Goal: Book appointment/travel/reservation

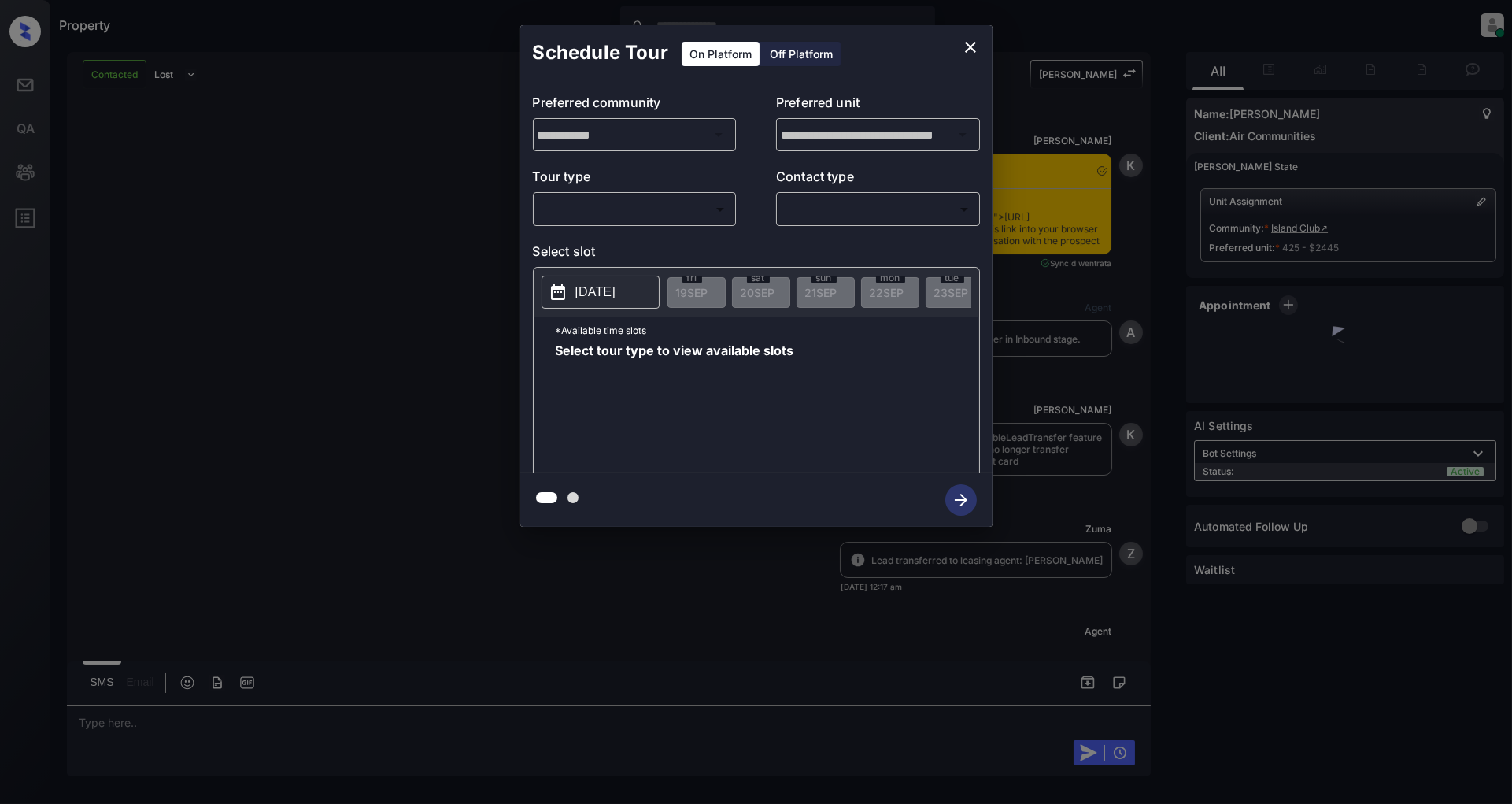
scroll to position [1203, 0]
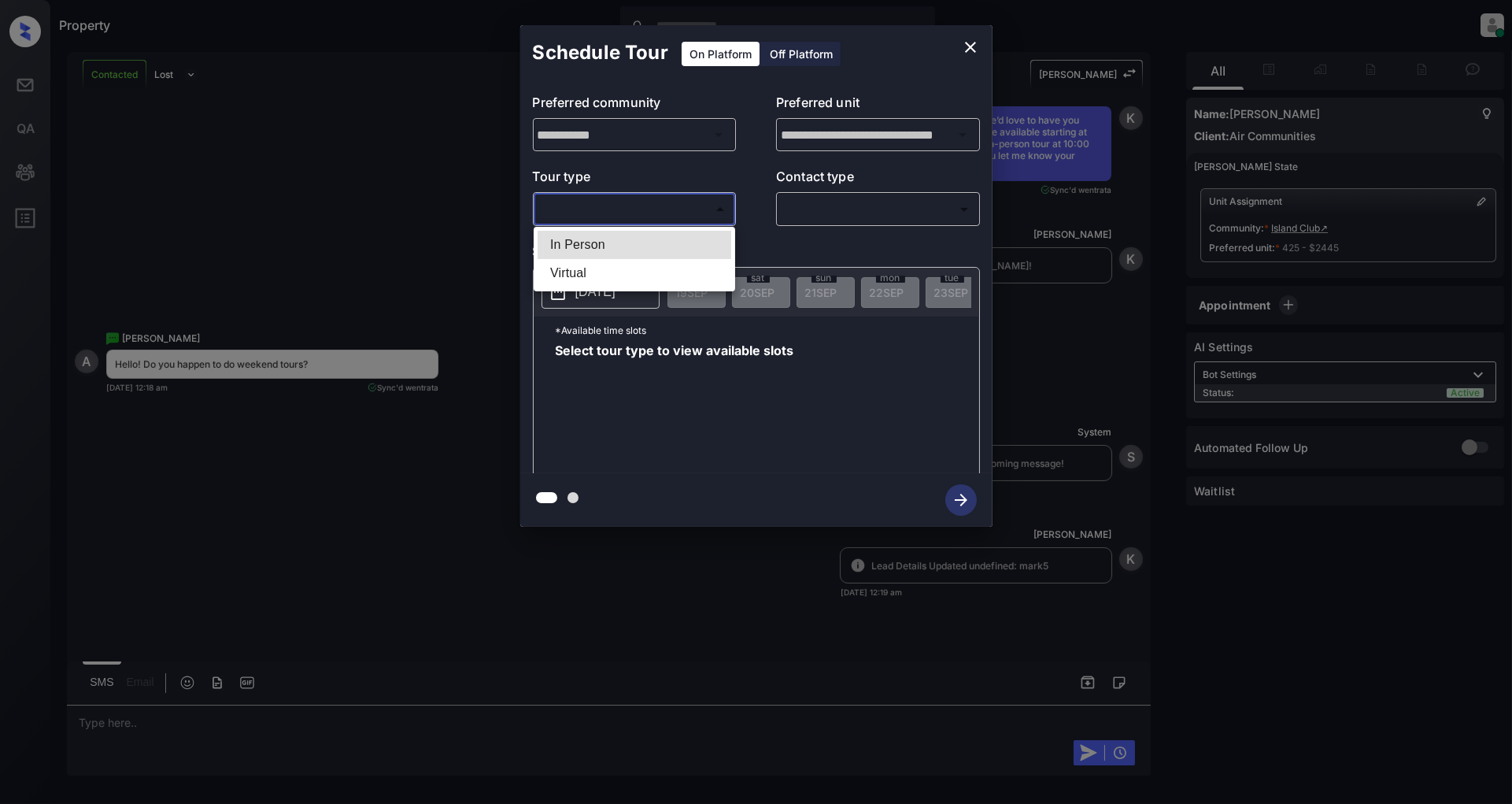
click at [582, 202] on body "Property Patrick Deasis Online Set yourself offline Set yourself on break Profi…" at bounding box center [756, 402] width 1512 height 804
drag, startPoint x: 616, startPoint y: 242, endPoint x: 672, endPoint y: 245, distance: 56.1
click at [615, 242] on li "In Person" at bounding box center [634, 244] width 194 height 28
type input "********"
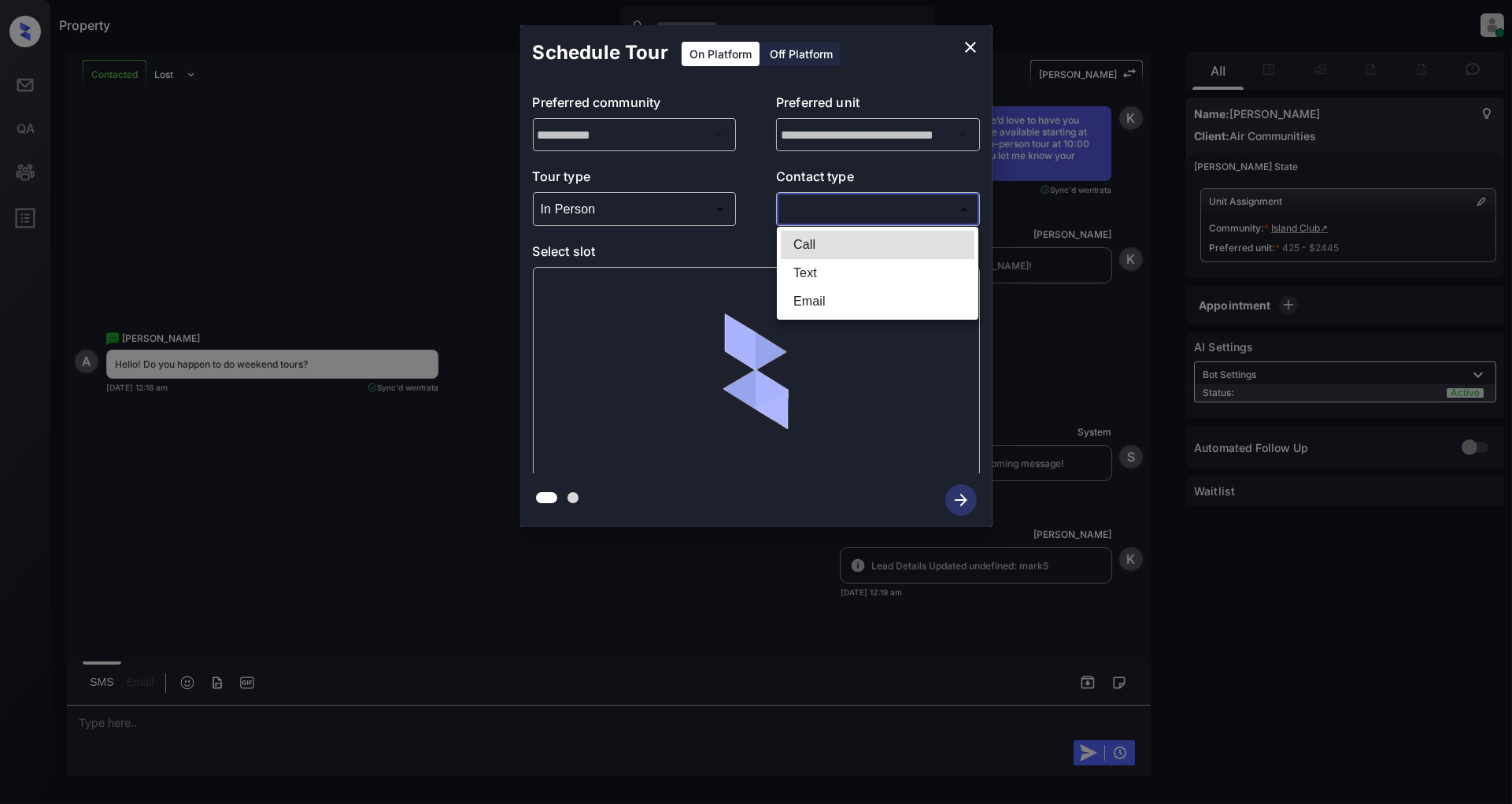
click at [831, 217] on body "Property Patrick Deasis Online Set yourself offline Set yourself on break Profi…" at bounding box center [756, 402] width 1512 height 804
click at [835, 271] on li "Text" at bounding box center [878, 273] width 194 height 28
type input "****"
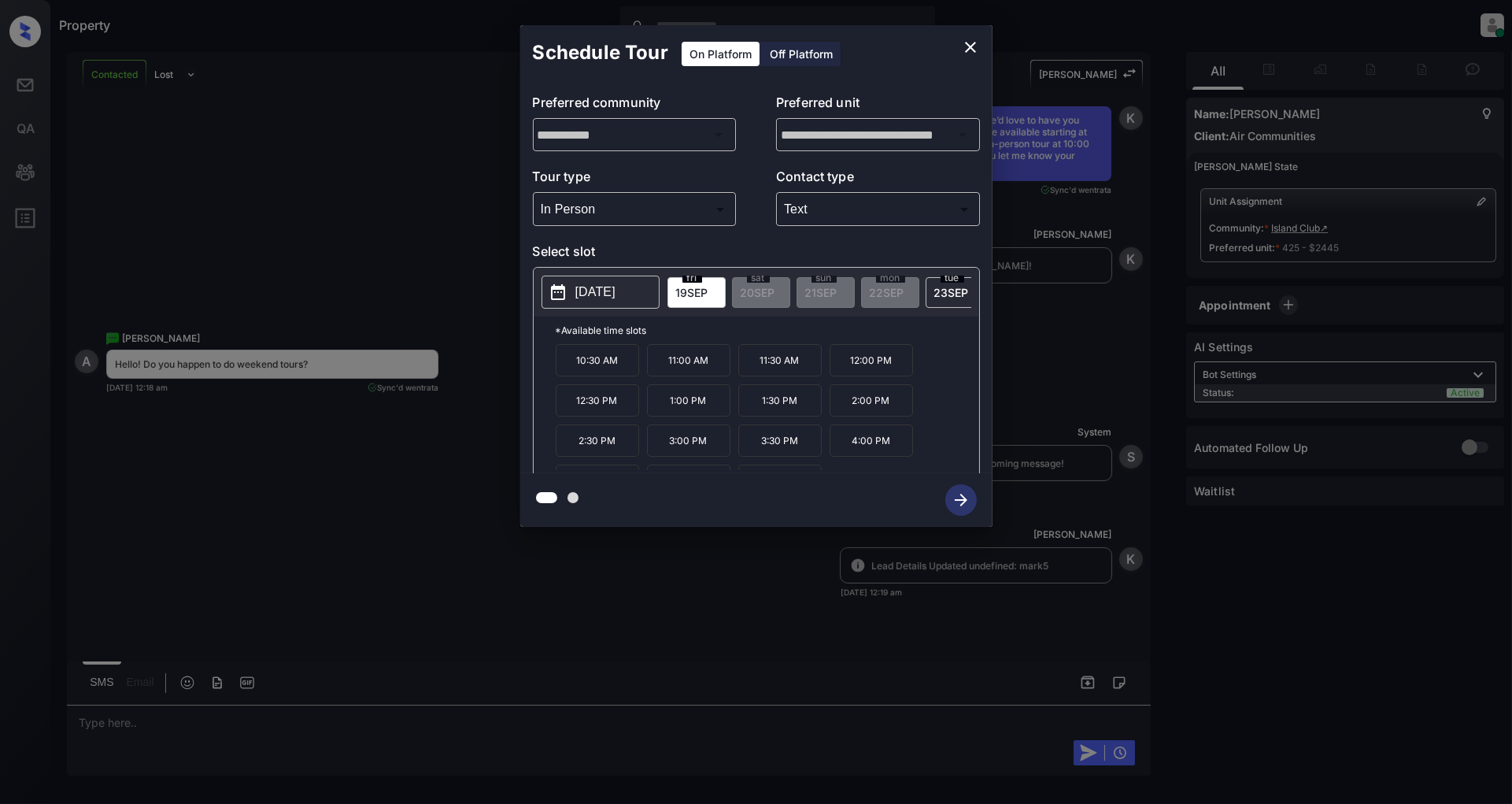
click at [583, 285] on p "[DATE]" at bounding box center [595, 291] width 40 height 19
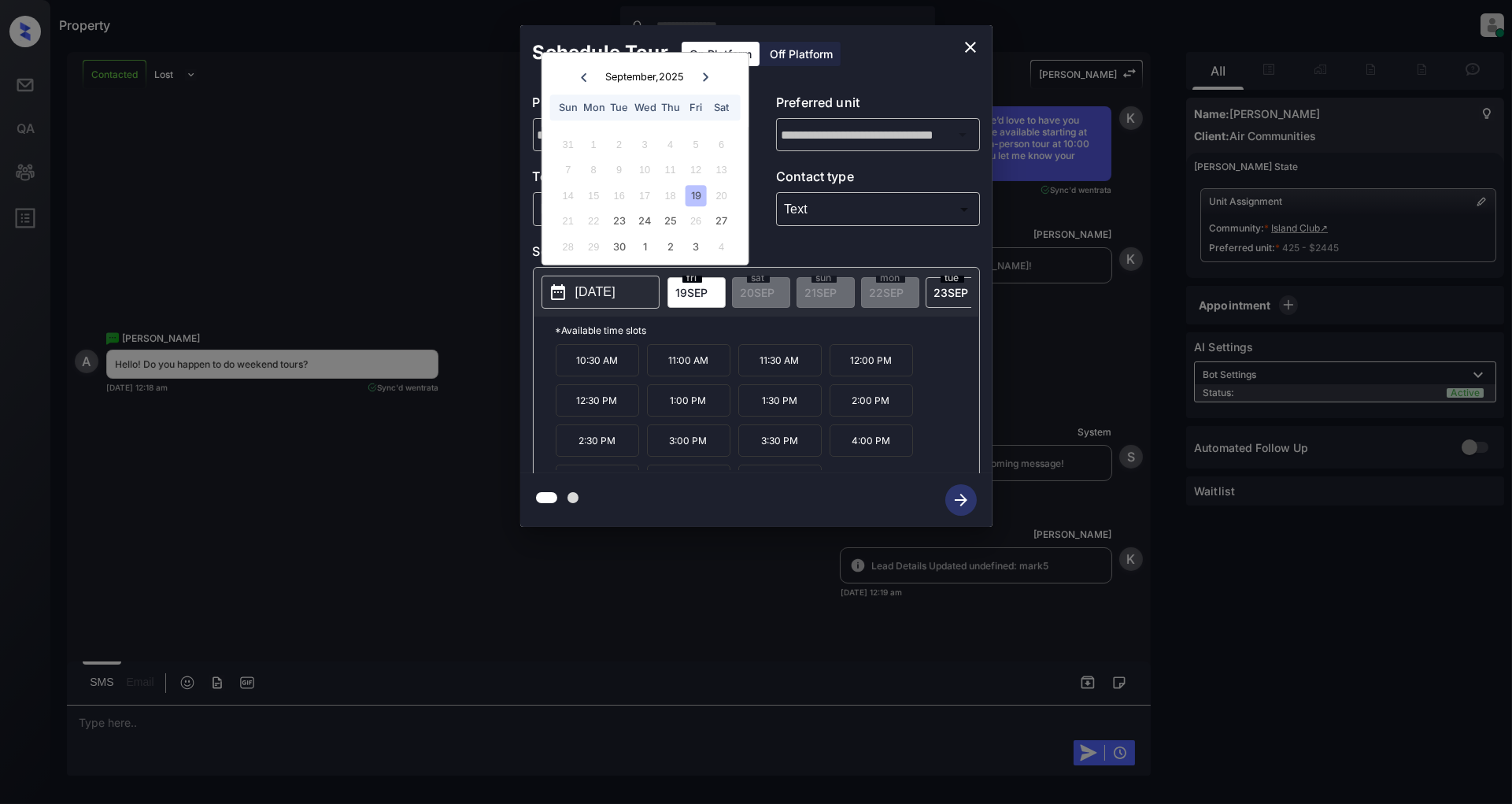
drag, startPoint x: 722, startPoint y: 226, endPoint x: 799, endPoint y: 203, distance: 80.4
click at [724, 226] on div "27" at bounding box center [721, 222] width 22 height 22
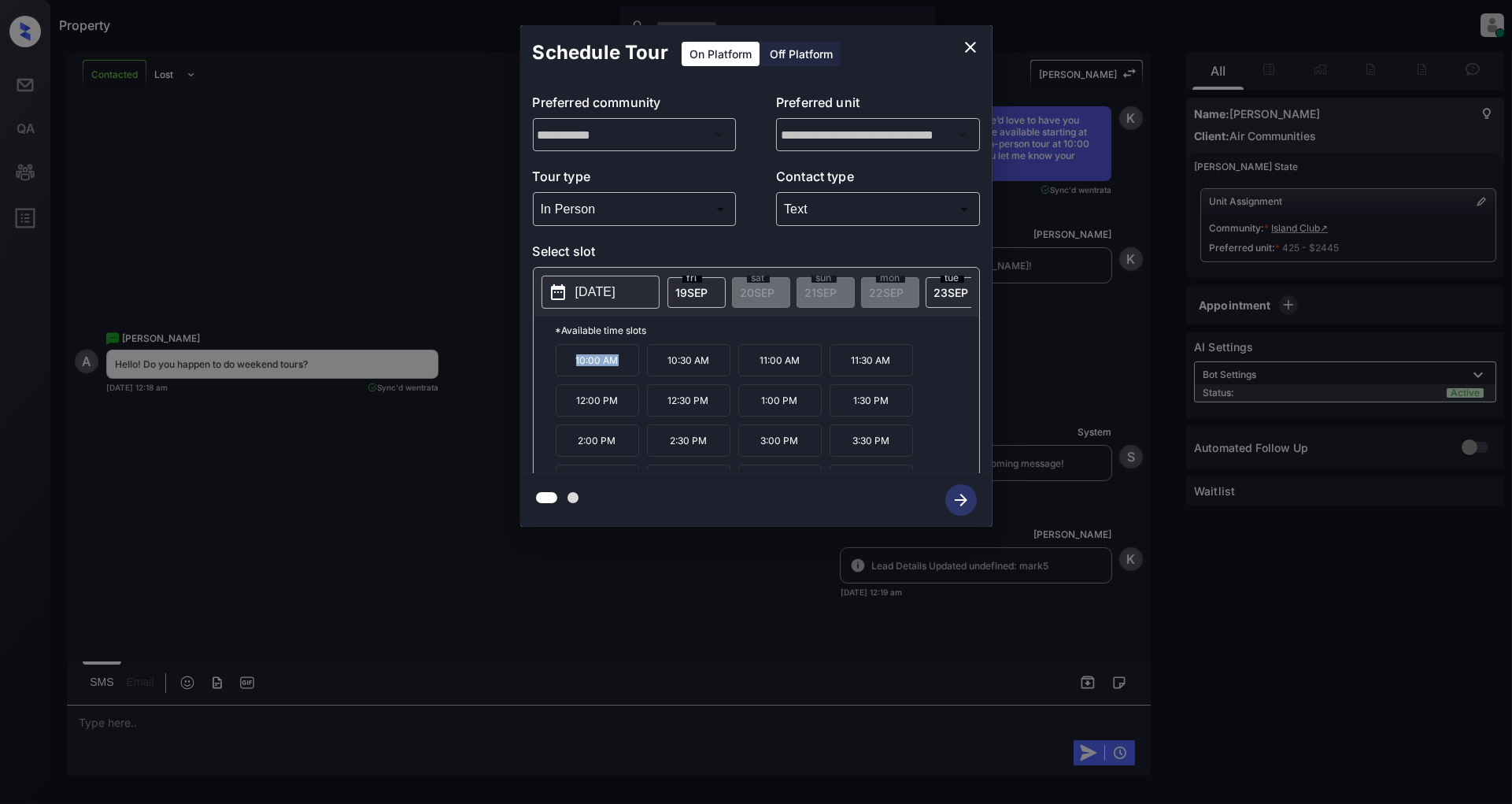
drag, startPoint x: 627, startPoint y: 372, endPoint x: 548, endPoint y: 372, distance: 79.0
click at [548, 372] on div "*Available time slots 10:00 AM 10:30 AM 11:00 AM 11:30 AM 12:00 PM 12:30 PM 1:0…" at bounding box center [756, 397] width 445 height 162
copy p "10:00 AM"
drag, startPoint x: 717, startPoint y: 414, endPoint x: 662, endPoint y: 415, distance: 55.0
click at [662, 415] on p "12:30 PM" at bounding box center [688, 400] width 83 height 32
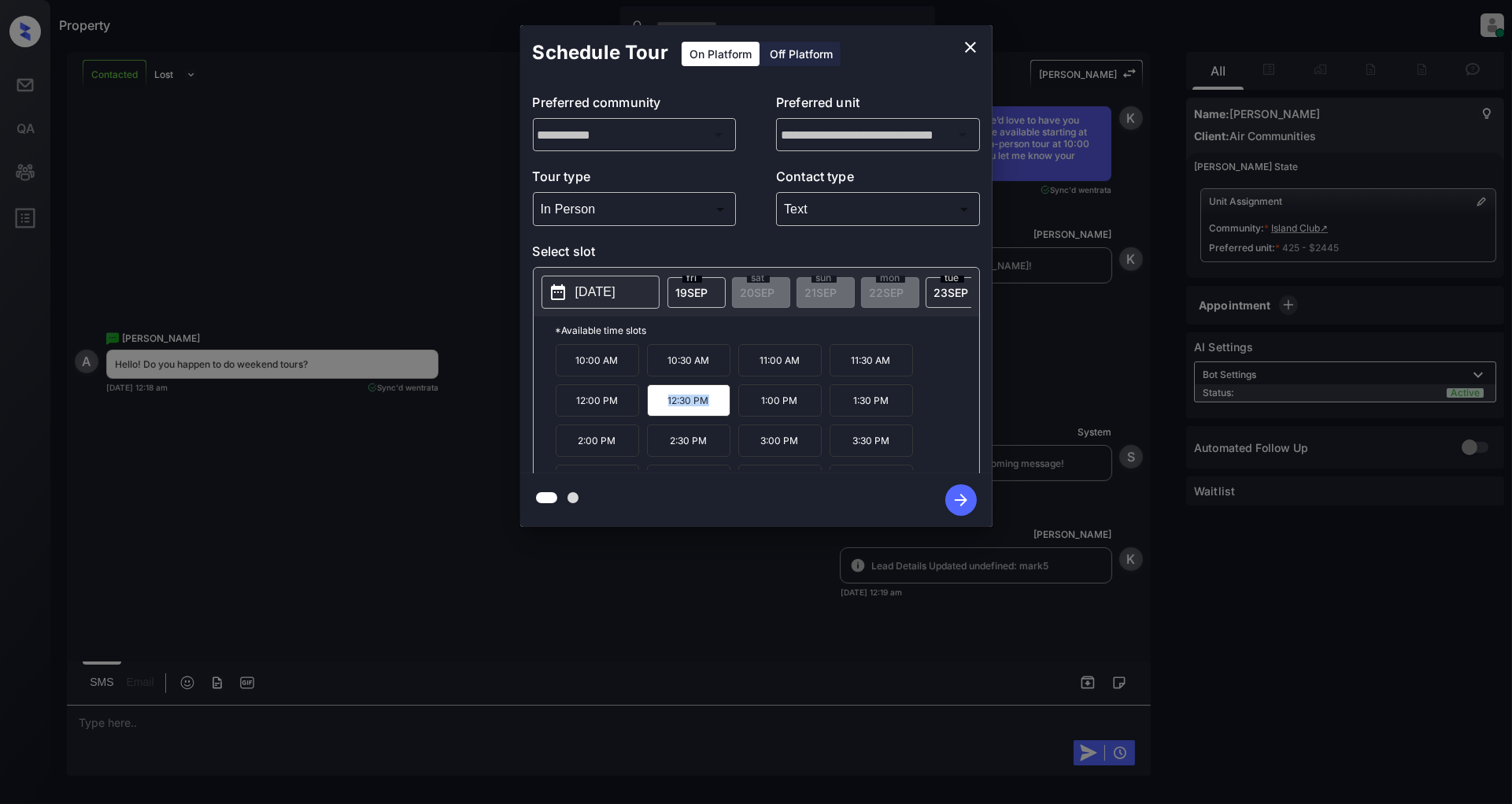
copy p "12:30 PM"
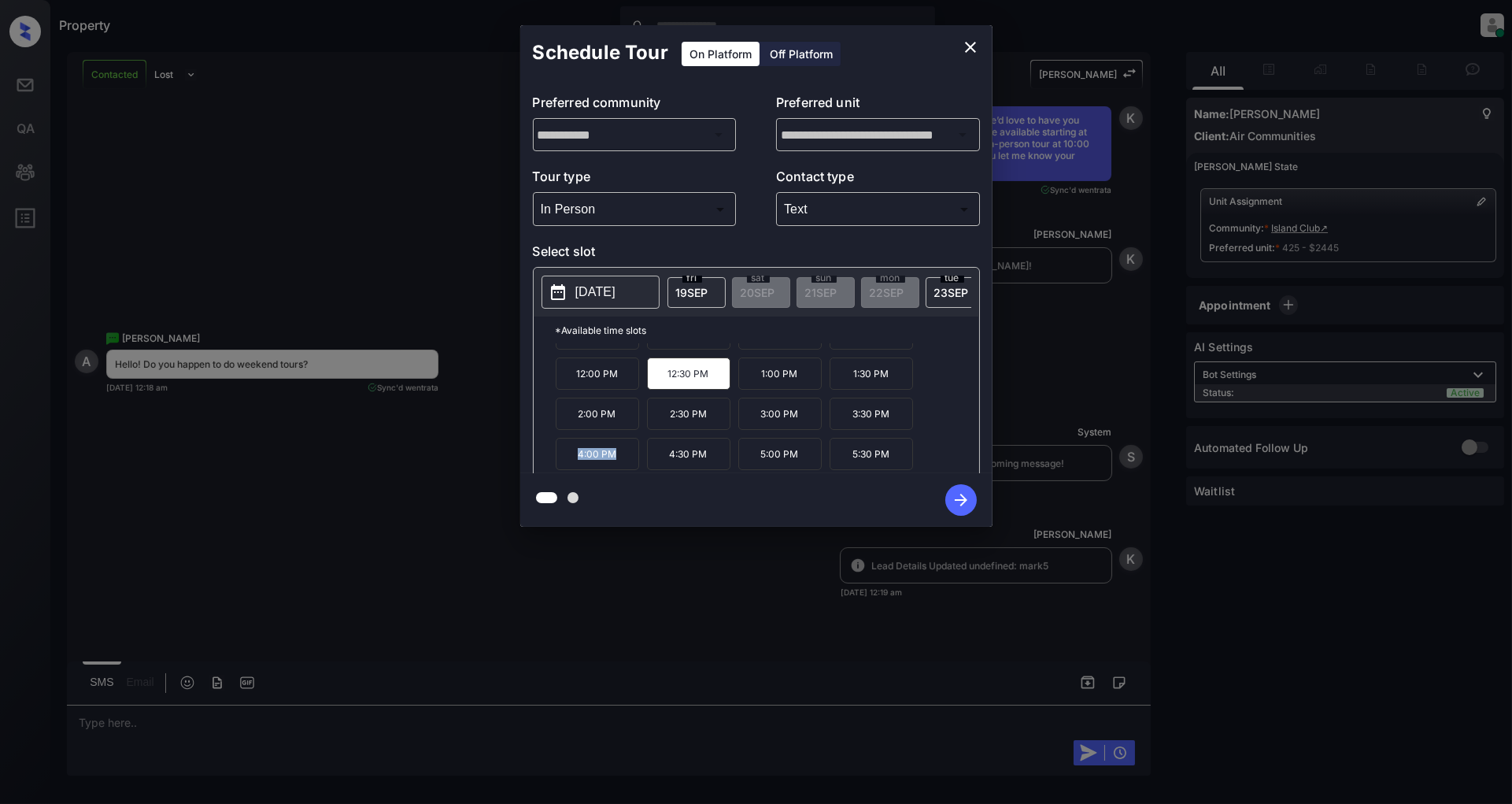
drag, startPoint x: 624, startPoint y: 461, endPoint x: 575, endPoint y: 468, distance: 49.5
click at [575, 468] on p "4:00 PM" at bounding box center [597, 453] width 83 height 32
copy p "4:00 PM"
click at [964, 45] on icon "close" at bounding box center [969, 47] width 19 height 19
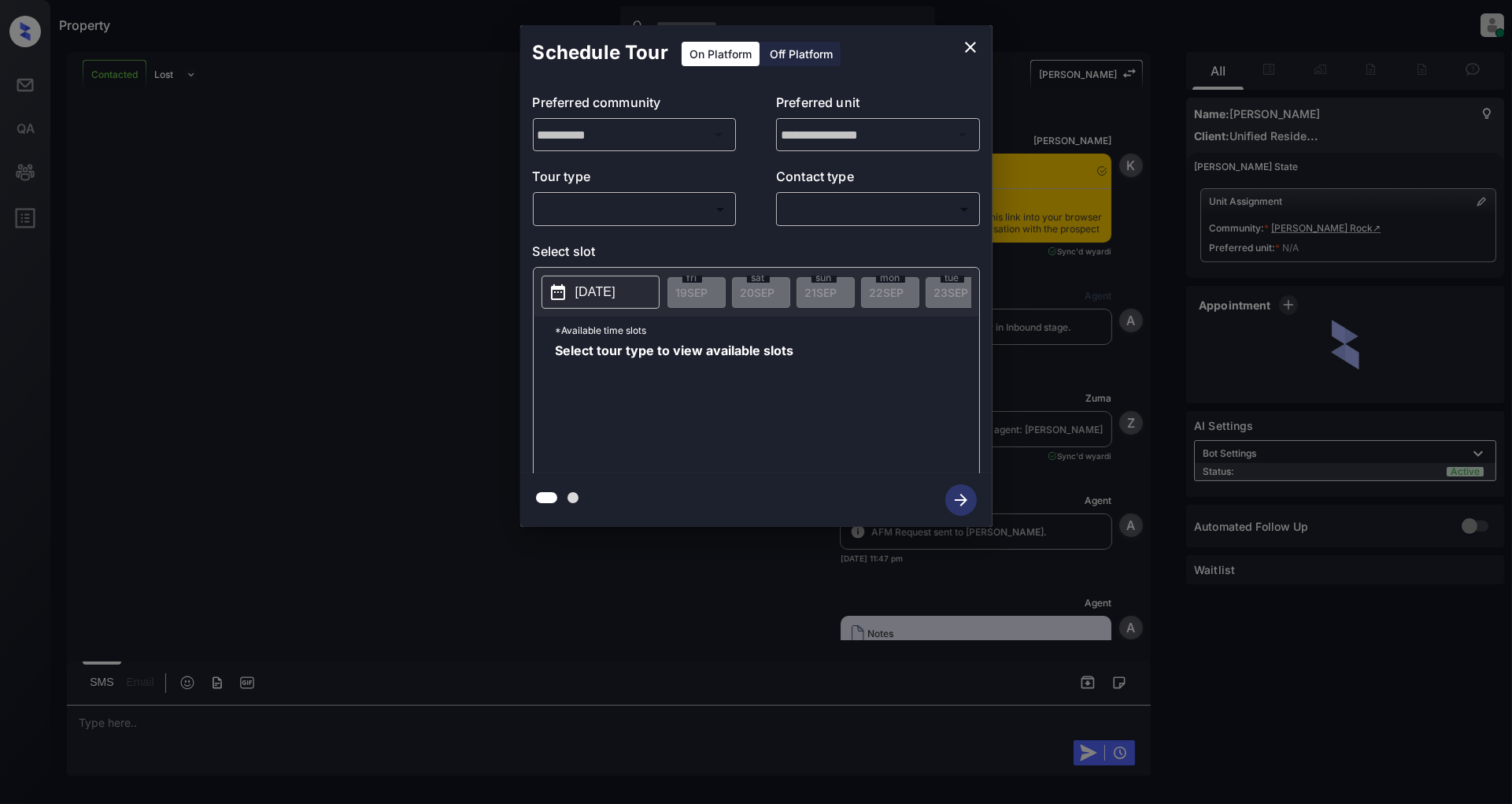
scroll to position [800, 0]
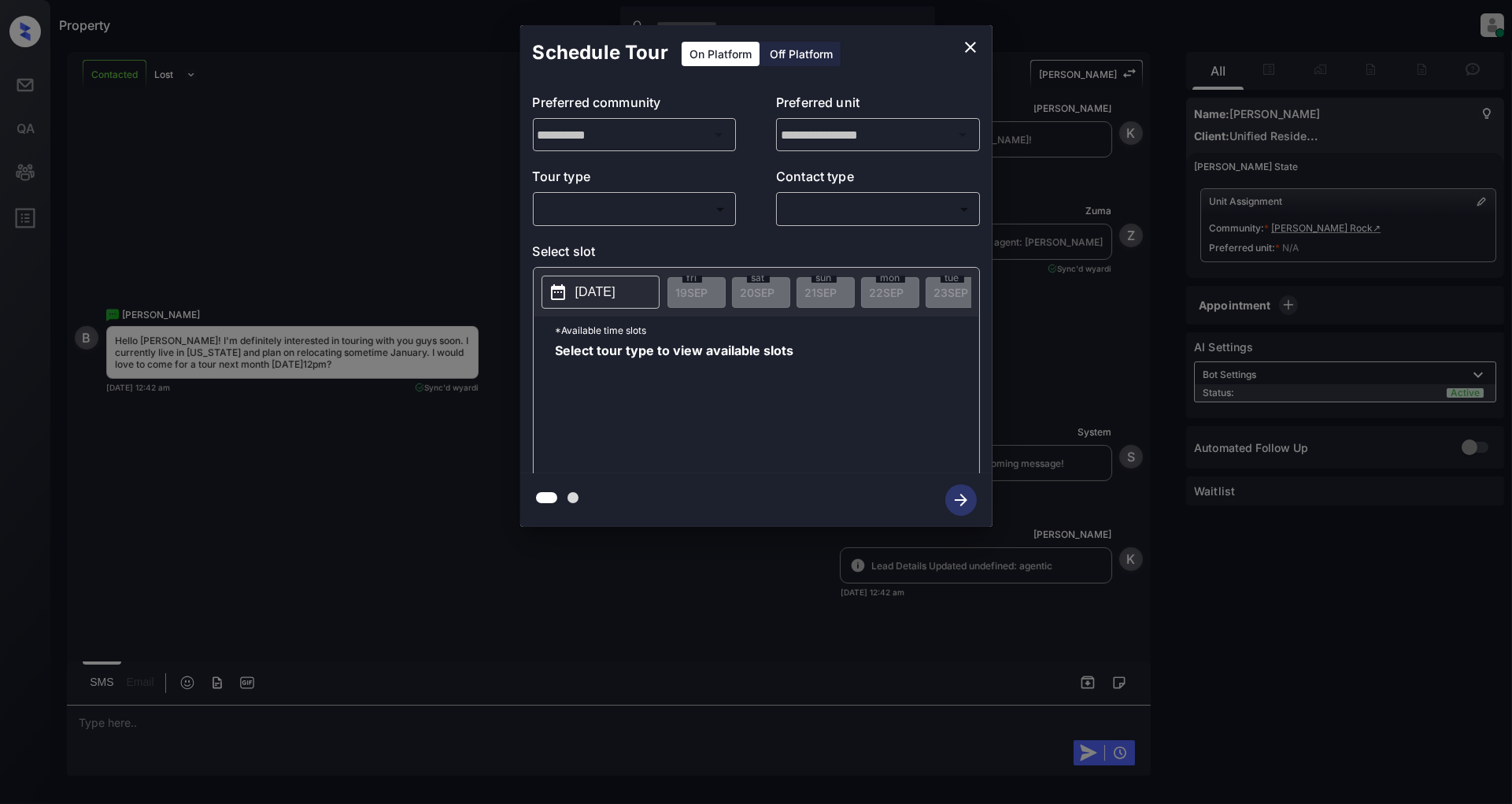
click at [640, 210] on body "Property [PERSON_NAME] Online Set yourself offline Set yourself on break Profil…" at bounding box center [756, 402] width 1512 height 804
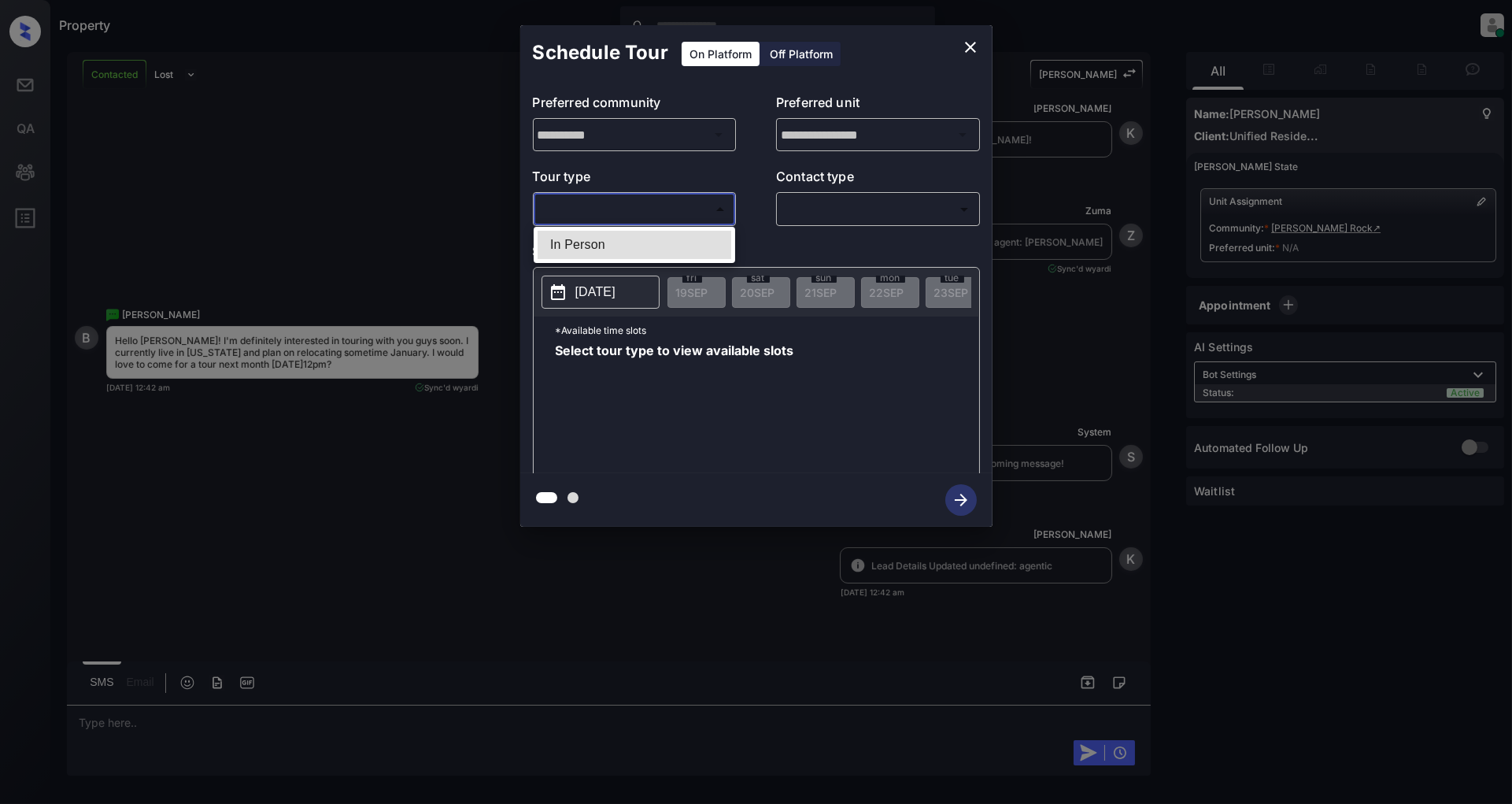
click at [598, 253] on li "In Person" at bounding box center [634, 244] width 194 height 28
type input "********"
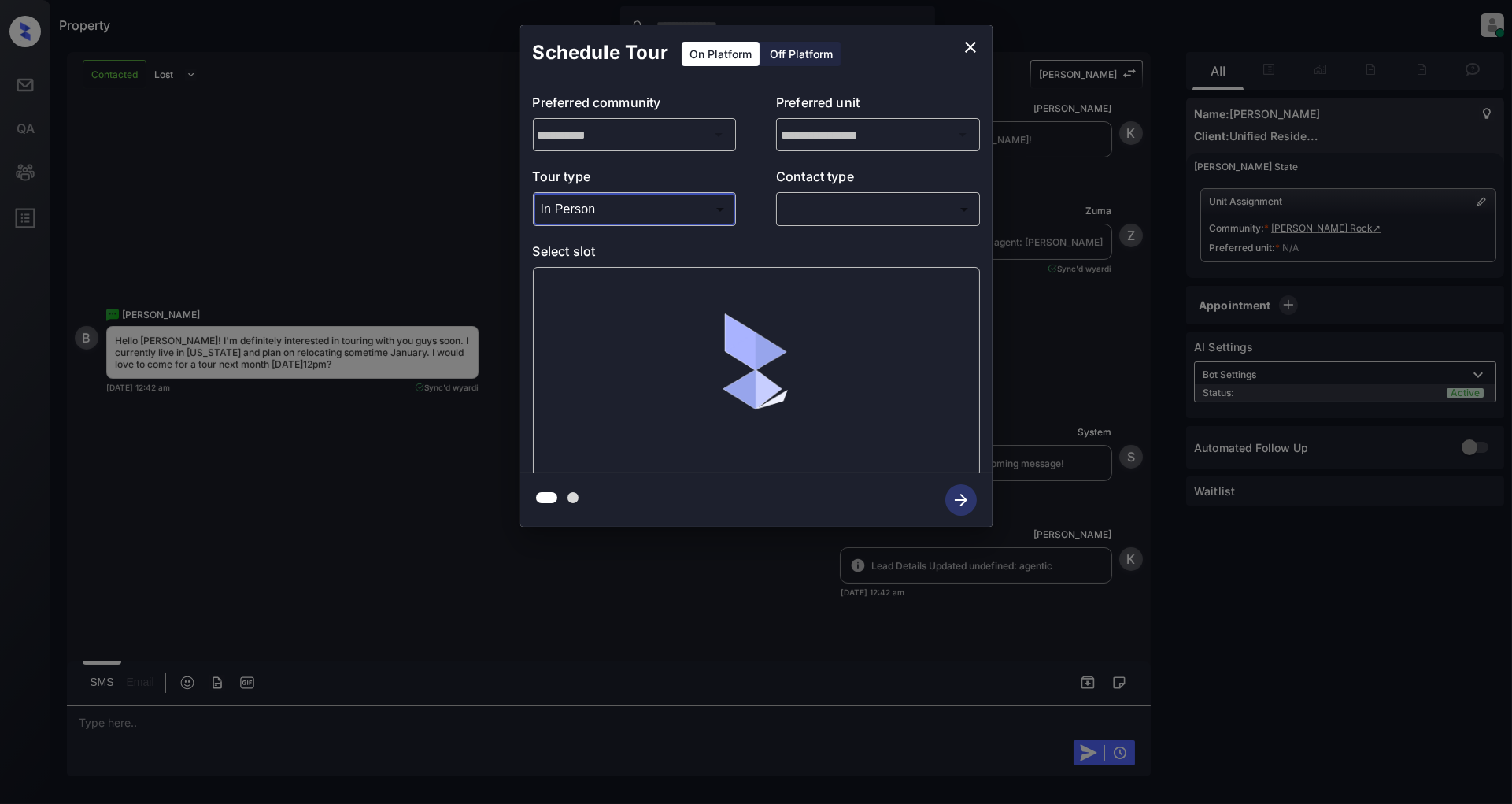
click at [862, 218] on body "Property [PERSON_NAME] Online Set yourself offline Set yourself on break Profil…" at bounding box center [756, 402] width 1512 height 804
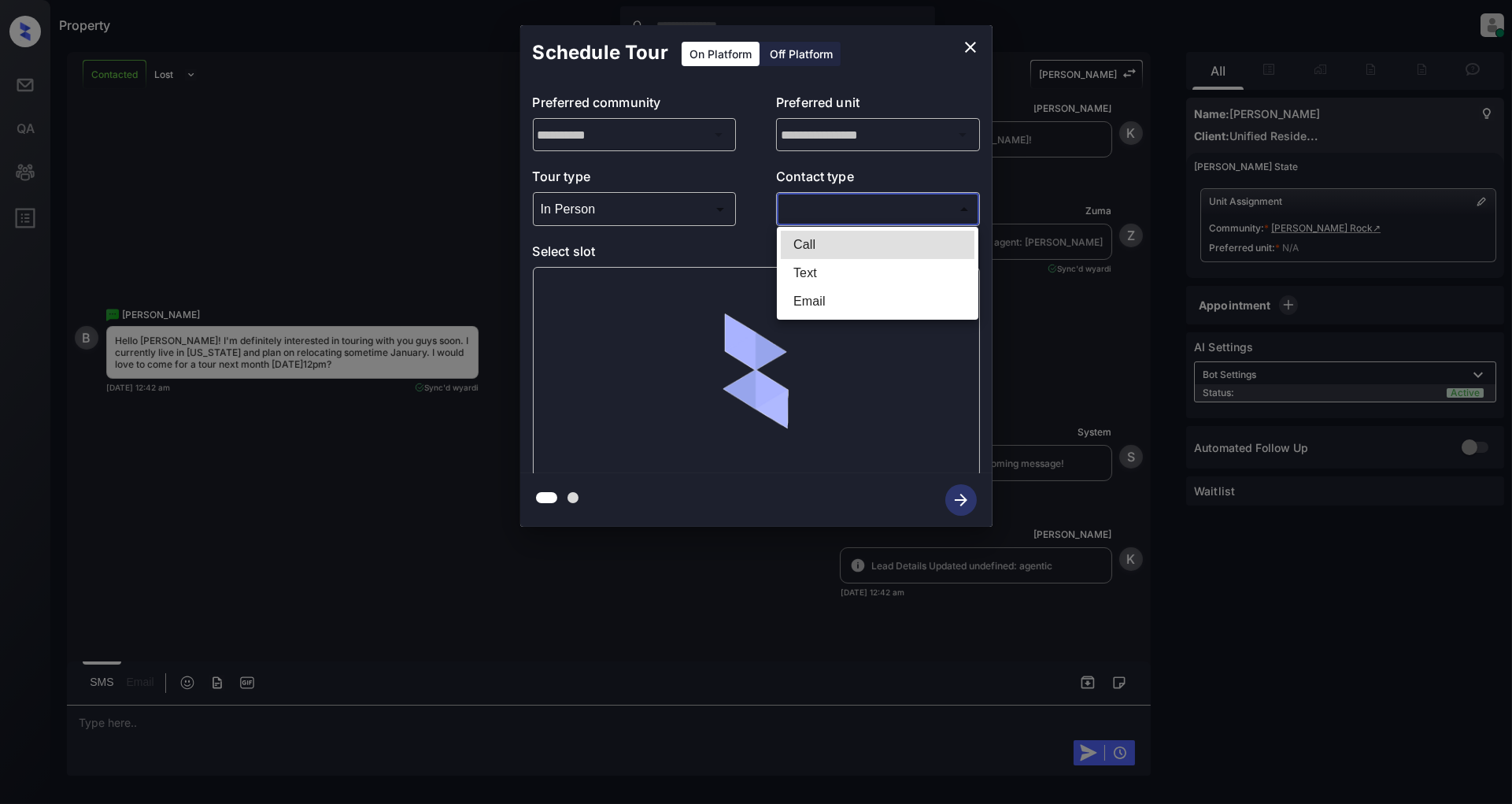
click at [830, 277] on li "Text" at bounding box center [878, 273] width 194 height 28
type input "****"
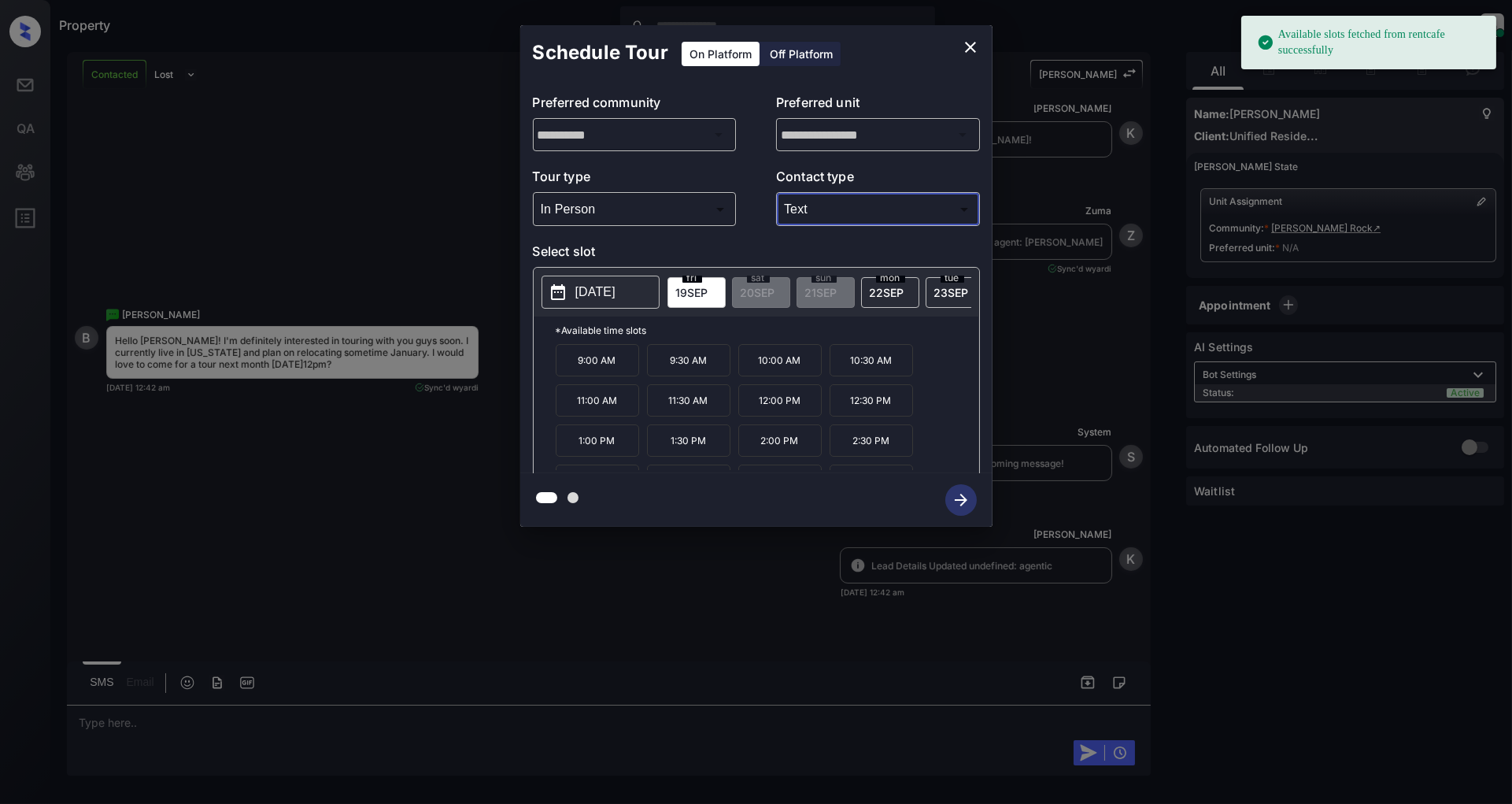
click at [610, 291] on p "[DATE]" at bounding box center [595, 291] width 40 height 19
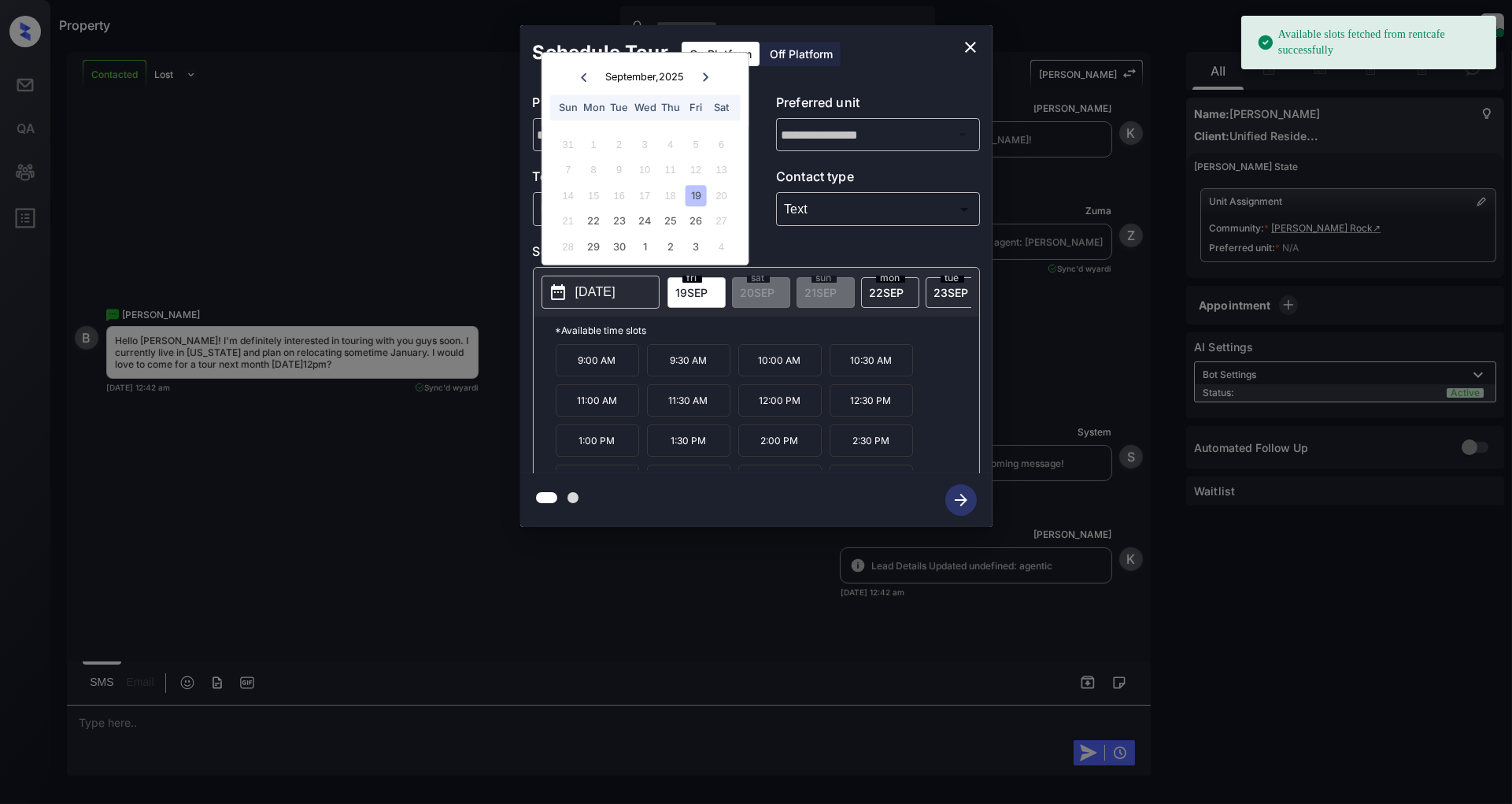
click at [705, 76] on icon at bounding box center [706, 77] width 10 height 10
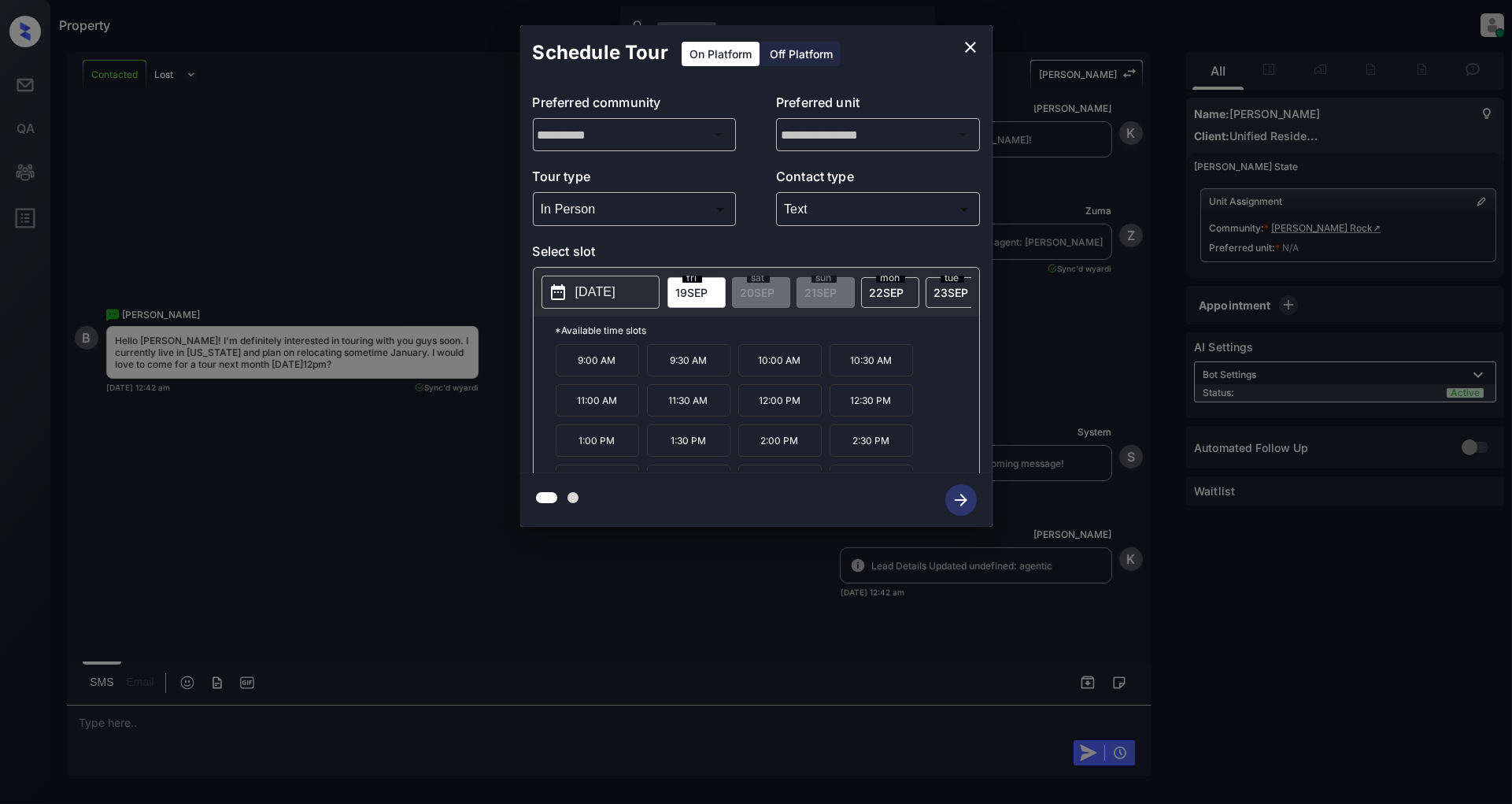
click at [910, 63] on div "Schedule Tour On Platform Off Platform" at bounding box center [756, 53] width 472 height 55
click at [961, 47] on icon "close" at bounding box center [969, 47] width 19 height 19
